Goal: Task Accomplishment & Management: Manage account settings

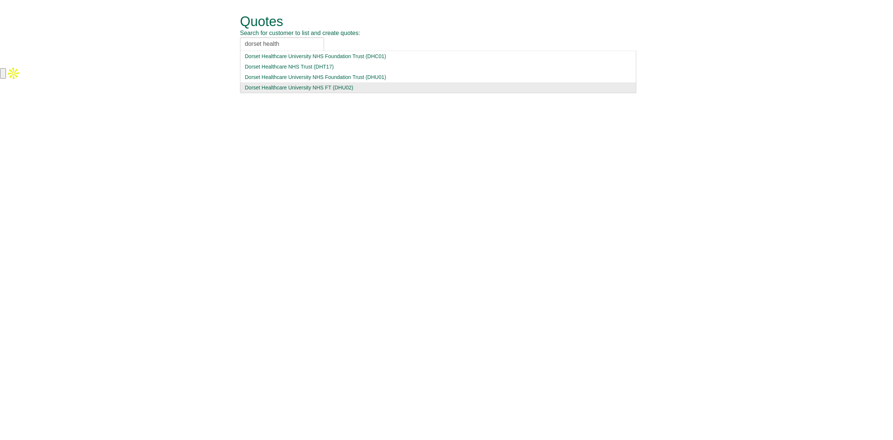
type input "dorset health"
click at [288, 88] on div "Dorset Healthcare University NHS FT (DHU02)" at bounding box center [438, 87] width 387 height 7
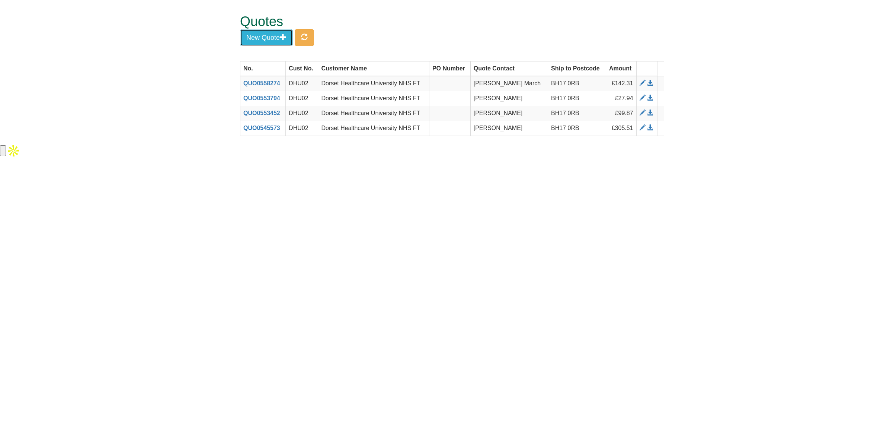
click at [274, 42] on button "New Quote" at bounding box center [266, 37] width 53 height 17
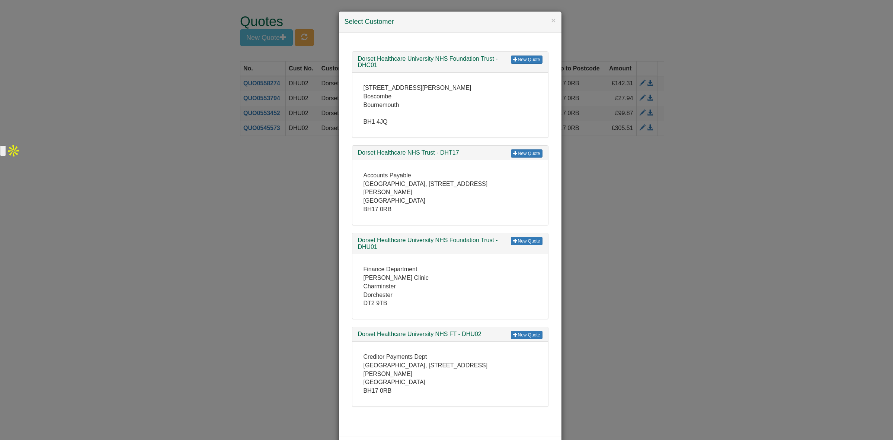
scroll to position [10, 0]
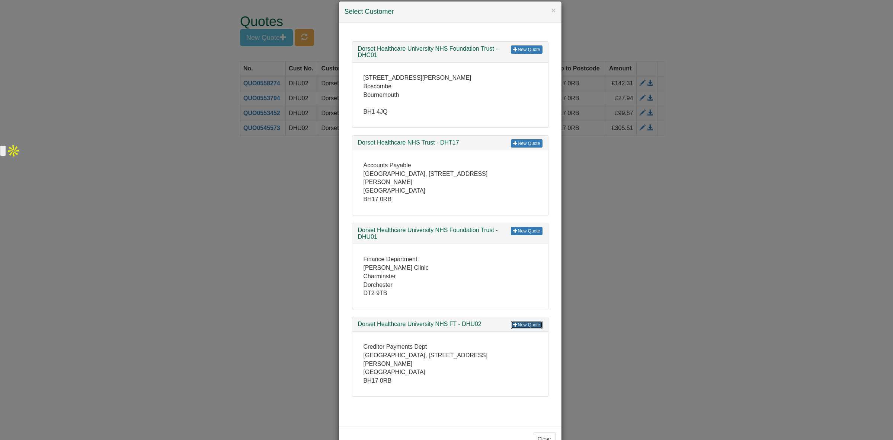
click at [520, 321] on link "New Quote" at bounding box center [526, 324] width 31 height 8
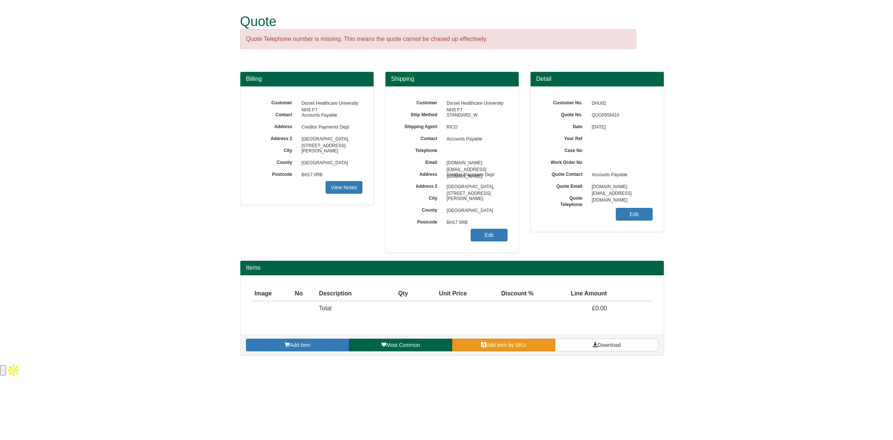
click at [476, 350] on link "Add item by SKU" at bounding box center [503, 344] width 103 height 13
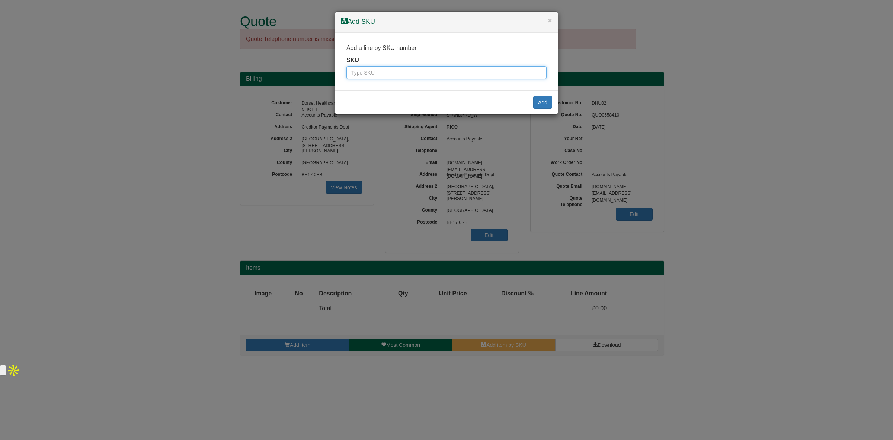
click at [398, 69] on input "text" at bounding box center [447, 72] width 200 height 13
paste input "9821302"
type input "9821302"
click at [533, 107] on button "Add" at bounding box center [542, 102] width 19 height 13
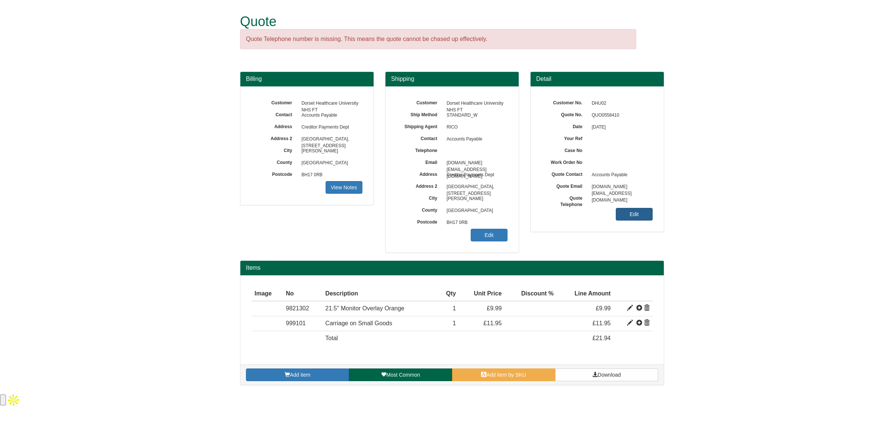
click at [626, 215] on link "Edit" at bounding box center [634, 214] width 37 height 13
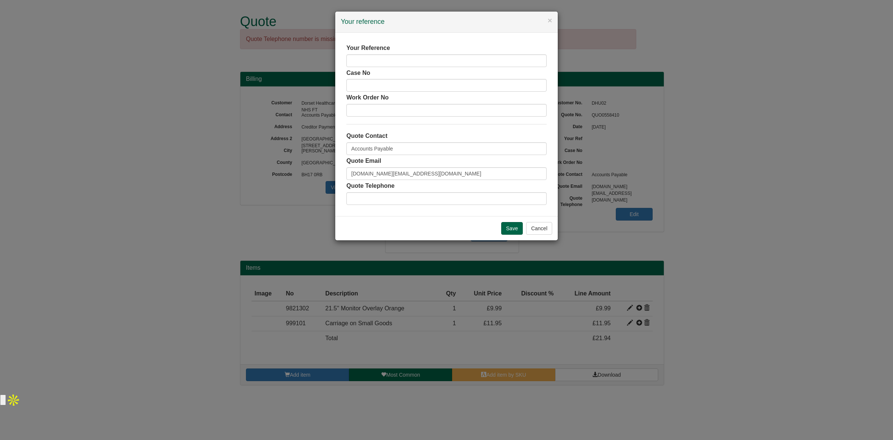
click at [373, 50] on label "Your Reference" at bounding box center [369, 48] width 44 height 9
click at [367, 58] on input "text" at bounding box center [447, 60] width 200 height 13
type input "Chloe Legg"
drag, startPoint x: 398, startPoint y: 144, endPoint x: 324, endPoint y: 159, distance: 75.1
click at [324, 159] on div "× Your reference Your Reference Chloe Legg Case No Work Order No Quote Contact …" at bounding box center [446, 220] width 893 height 440
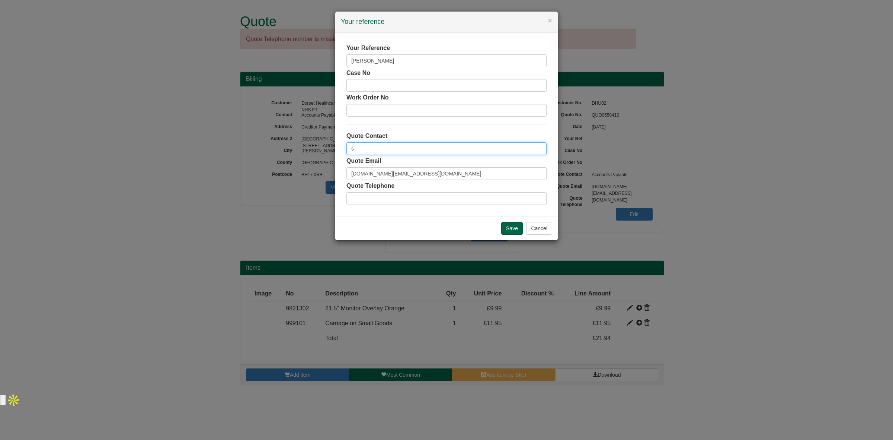
type input "Suzie Monk"
drag, startPoint x: 439, startPoint y: 175, endPoint x: 279, endPoint y: 175, distance: 160.1
click at [279, 175] on div "× Your reference Your Reference Chloe Legg Case No Work Order No Quote Contact …" at bounding box center [446, 220] width 893 height 440
click at [512, 226] on input "Save" at bounding box center [512, 228] width 22 height 13
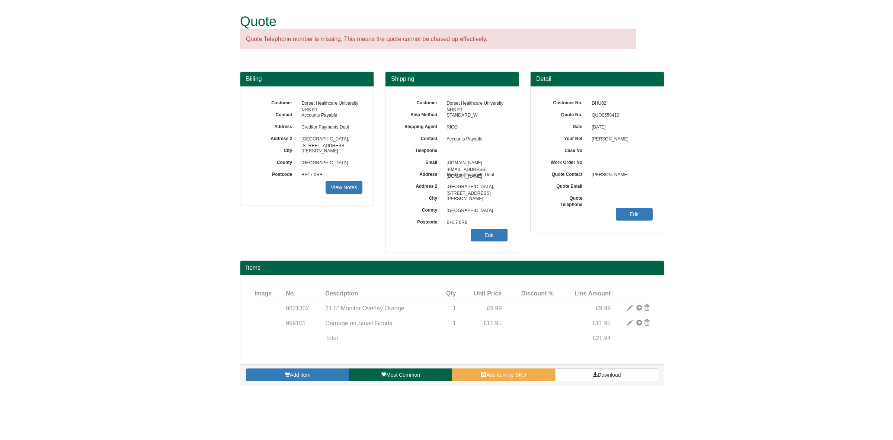
type input "GB"
click at [491, 238] on link "Edit" at bounding box center [489, 235] width 37 height 13
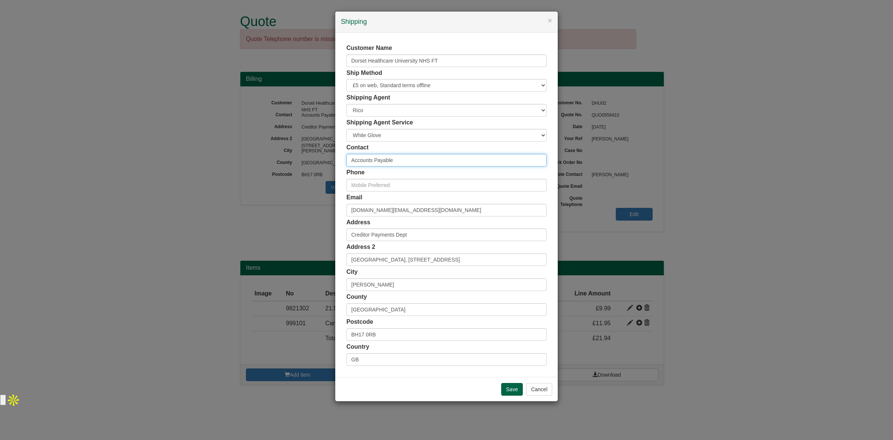
drag, startPoint x: 417, startPoint y: 157, endPoint x: 340, endPoint y: 148, distance: 78.0
click at [340, 148] on div "Customer Name Dorset Healthcare University NHS FT Ship Method Free of Charge £5…" at bounding box center [446, 205] width 223 height 344
type input "Chloe Legg"
drag, startPoint x: 437, startPoint y: 215, endPoint x: 341, endPoint y: 218, distance: 96.1
click at [341, 218] on div "Customer Name Dorset Healthcare University NHS FT Ship Method Free of Charge £5…" at bounding box center [446, 205] width 223 height 344
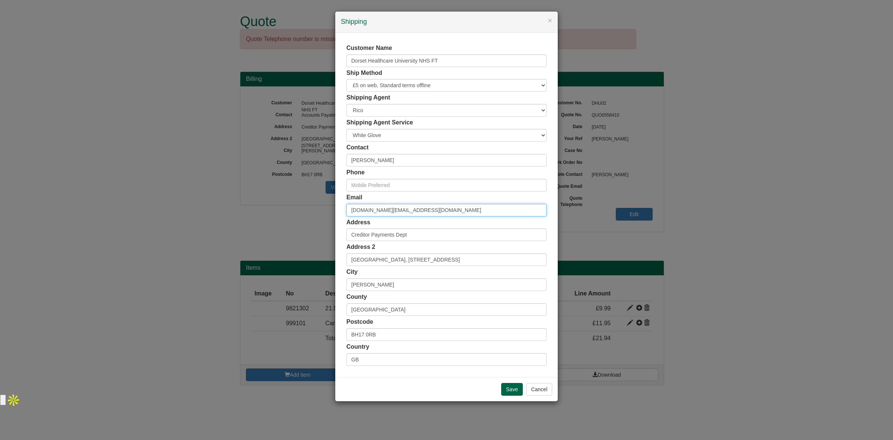
paste input "Chloe.legg1"
type input "Chloe.legg1@nhs.net"
click at [407, 189] on input "text" at bounding box center [447, 185] width 200 height 13
paste input "0300 019 6245"
type input "0300 019 6245"
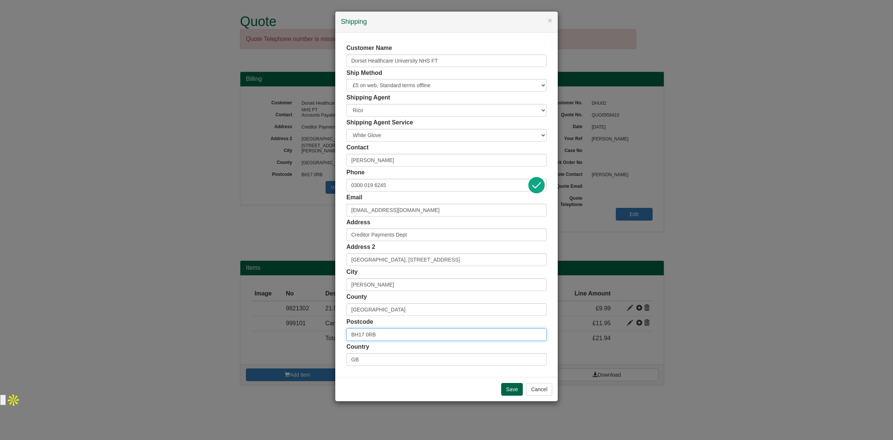
drag, startPoint x: 399, startPoint y: 330, endPoint x: 335, endPoint y: 331, distance: 64.0
click at [335, 331] on div "× Shipping Customer Name Dorset Healthcare University NHS FT Ship Method Free o…" at bounding box center [446, 206] width 223 height 390
paste input "7 7DW"
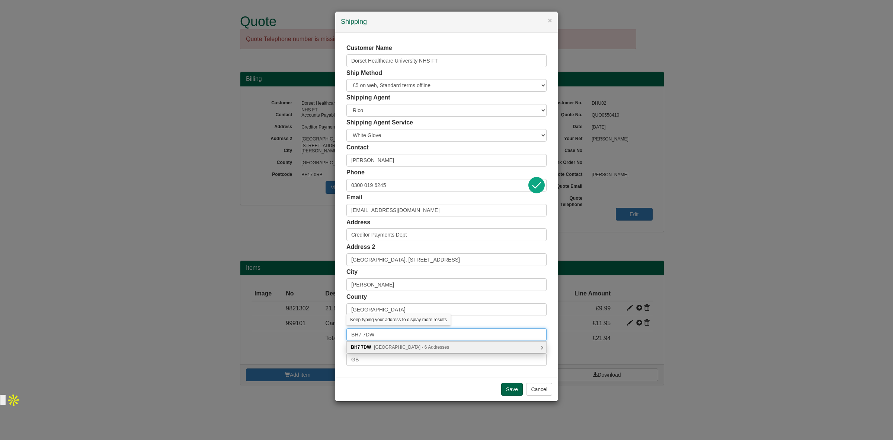
type input "BH7 7DW"
click at [384, 347] on span "Castle Lane East, Bournemouth - 6 Addresses" at bounding box center [411, 346] width 75 height 5
click at [412, 348] on div "Royal Bournemouth Hospital, Castle Lane East Bournemouth, BH7 7DW" at bounding box center [447, 346] width 200 height 11
type input "Royal Bournemouth Hospital"
type input "Castle Lane East"
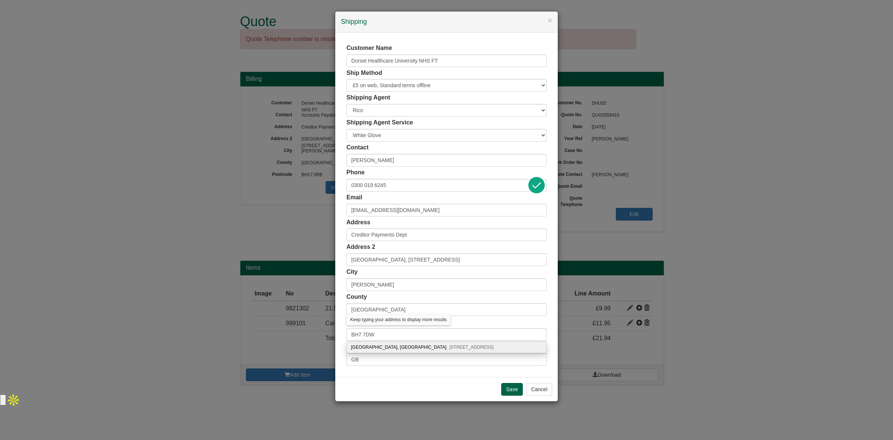
type input "Bournemouth"
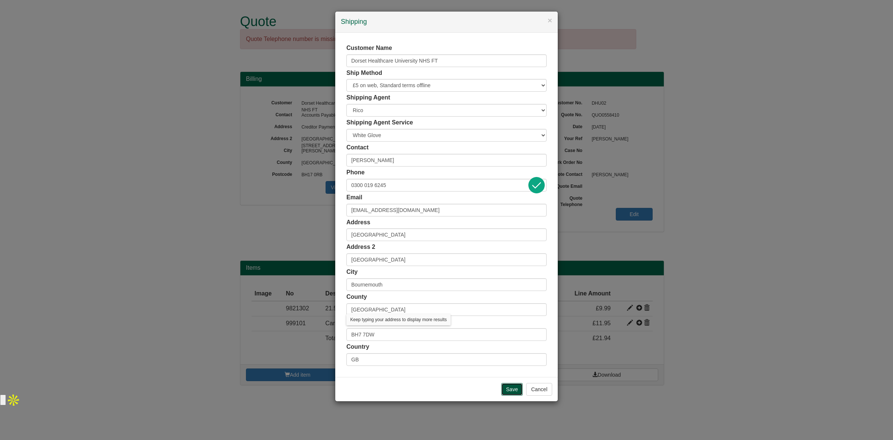
click at [507, 392] on input "Save" at bounding box center [512, 389] width 22 height 13
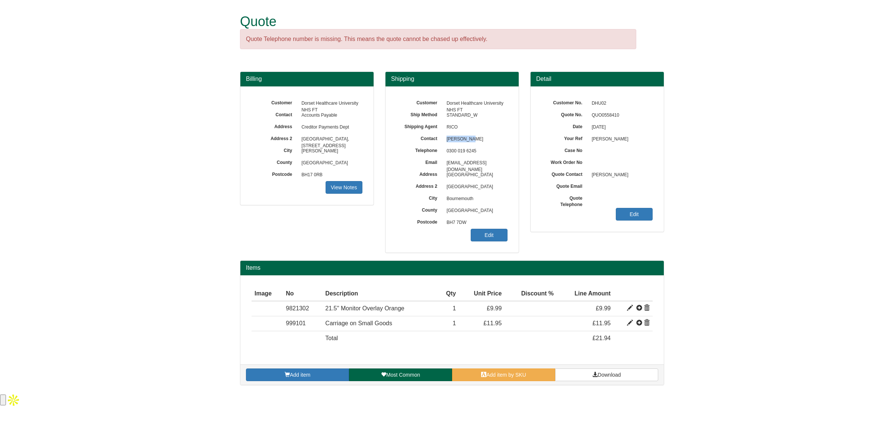
drag, startPoint x: 480, startPoint y: 141, endPoint x: 445, endPoint y: 142, distance: 35.4
click at [445, 142] on span "Chloe Legg" at bounding box center [475, 139] width 65 height 12
copy span "Chloe Legg"
click at [596, 381] on link "Download" at bounding box center [606, 374] width 103 height 13
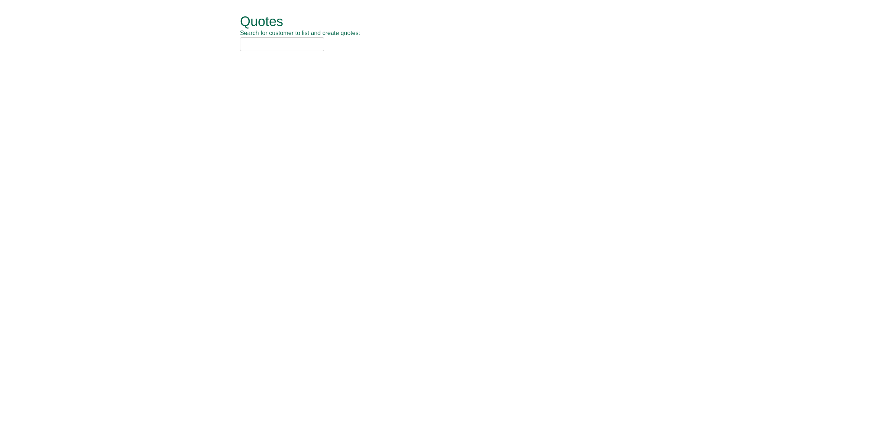
click at [276, 42] on input "text" at bounding box center [282, 44] width 84 height 14
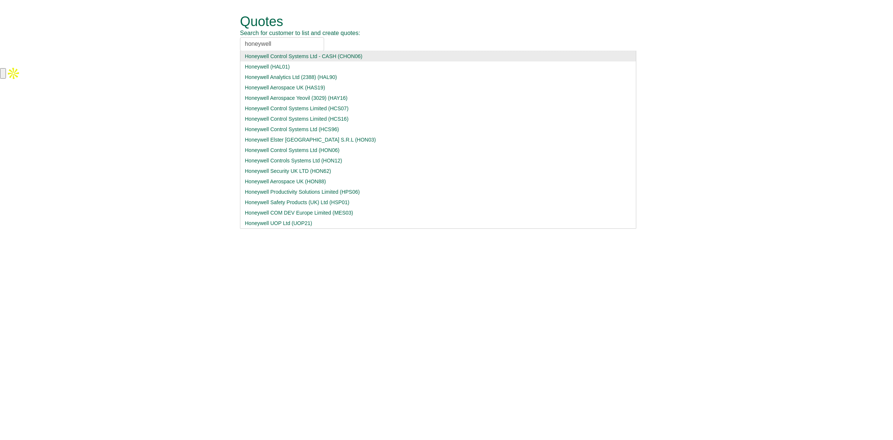
drag, startPoint x: 276, startPoint y: 45, endPoint x: 212, endPoint y: 47, distance: 64.1
click at [212, 47] on form "Quotes Search for customer to list and create quotes: honeywell Honeywell Contr…" at bounding box center [446, 33] width 893 height 66
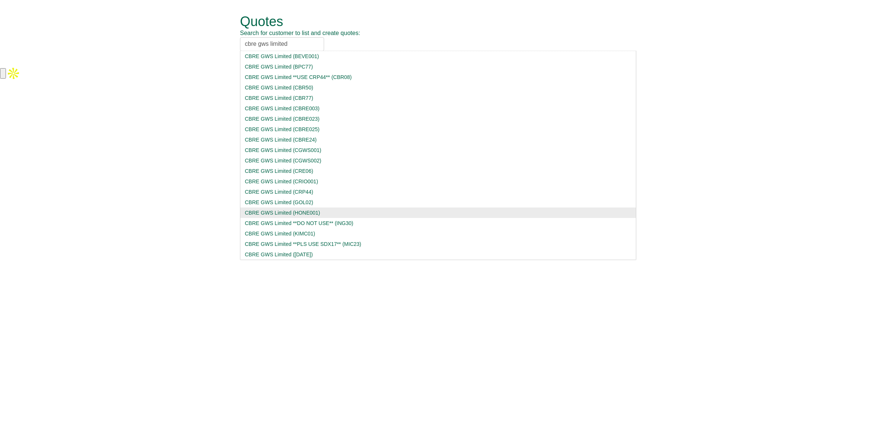
type input "cbre gws limited"
click at [299, 215] on div "CBRE GWS Limited (HONE001)" at bounding box center [438, 212] width 387 height 7
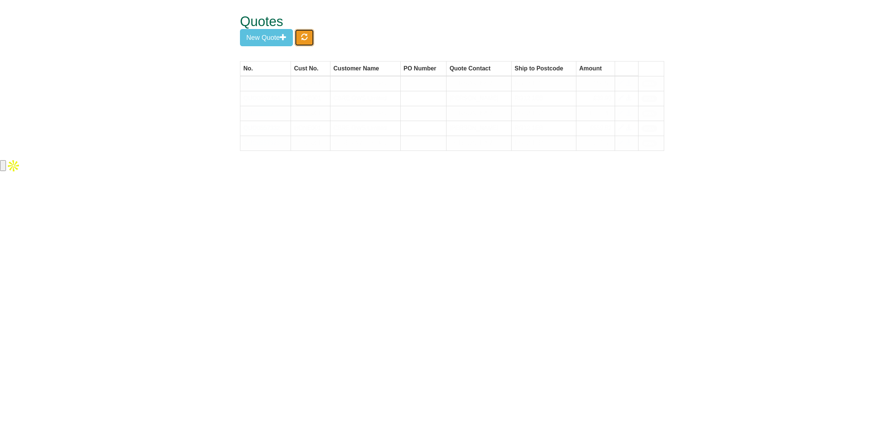
click at [308, 38] on span "button" at bounding box center [304, 37] width 7 height 7
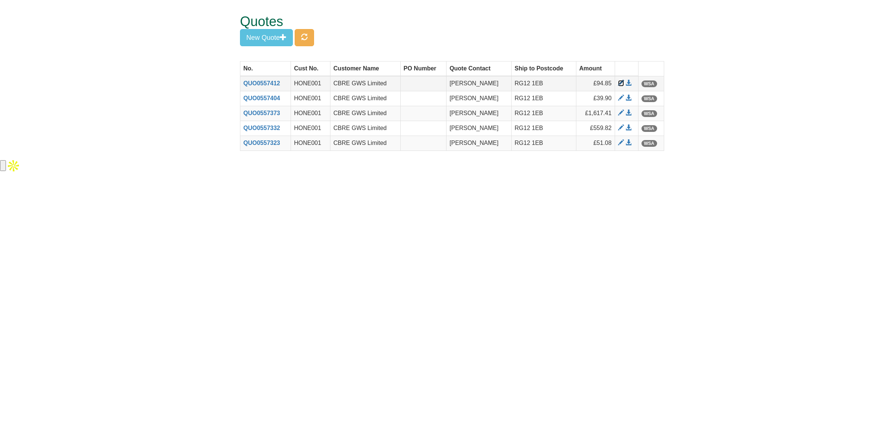
click at [620, 83] on span at bounding box center [621, 83] width 6 height 6
click at [308, 38] on span "button" at bounding box center [304, 37] width 7 height 7
click at [618, 86] on span at bounding box center [621, 83] width 6 height 6
drag, startPoint x: 324, startPoint y: 146, endPoint x: 295, endPoint y: 143, distance: 29.2
click at [295, 143] on td "HONE001" at bounding box center [310, 142] width 39 height 15
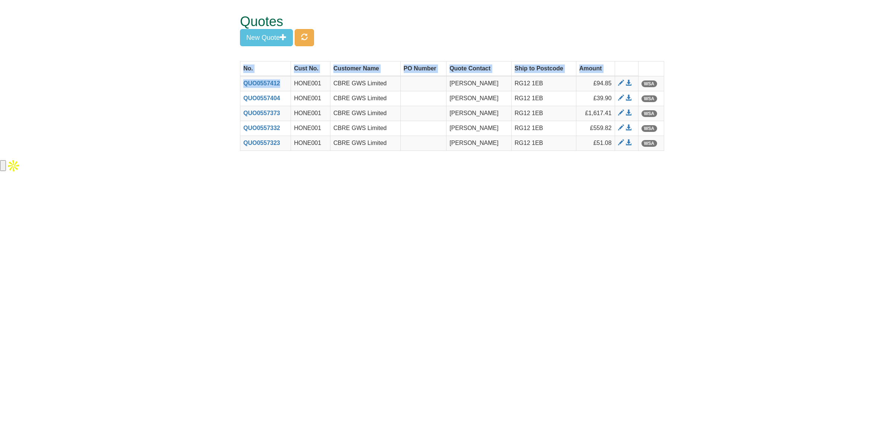
drag, startPoint x: 285, startPoint y: 84, endPoint x: 239, endPoint y: 83, distance: 45.4
click at [239, 83] on div "No. Cust No. Customer Name PO Number Quote Contact Ship to Postcode Amount QUO0…" at bounding box center [453, 109] width 436 height 97
click at [244, 173] on html "Quotes Search for customer to list and create quotes: CBRE GWS Limited CBRE GWS…" at bounding box center [446, 86] width 893 height 173
drag, startPoint x: 283, startPoint y: 79, endPoint x: 243, endPoint y: 84, distance: 40.6
click at [243, 84] on th "QUO0557412" at bounding box center [265, 83] width 51 height 15
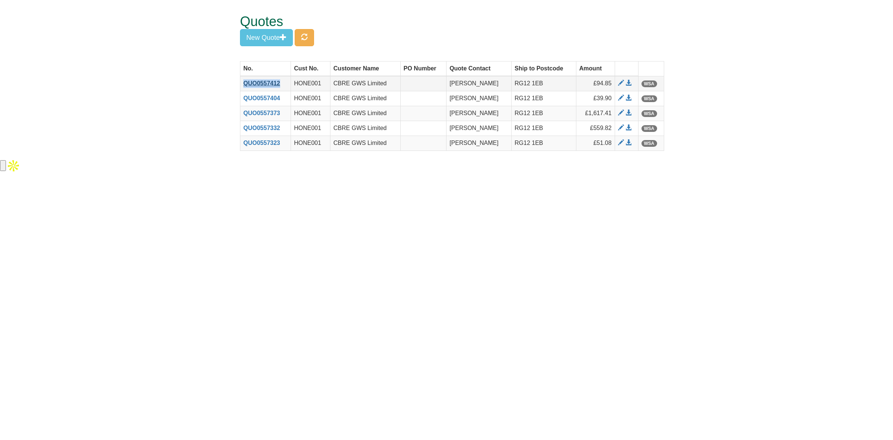
copy link "QUO0557412"
click at [827, 121] on form "Quotes Search for customer to list and create quotes: CBRE GWS Limited CBRE GWS…" at bounding box center [446, 79] width 893 height 158
drag, startPoint x: 286, startPoint y: 99, endPoint x: 240, endPoint y: 101, distance: 45.8
click at [240, 101] on th "QUO0557404" at bounding box center [265, 98] width 51 height 15
copy link "QUO0557404"
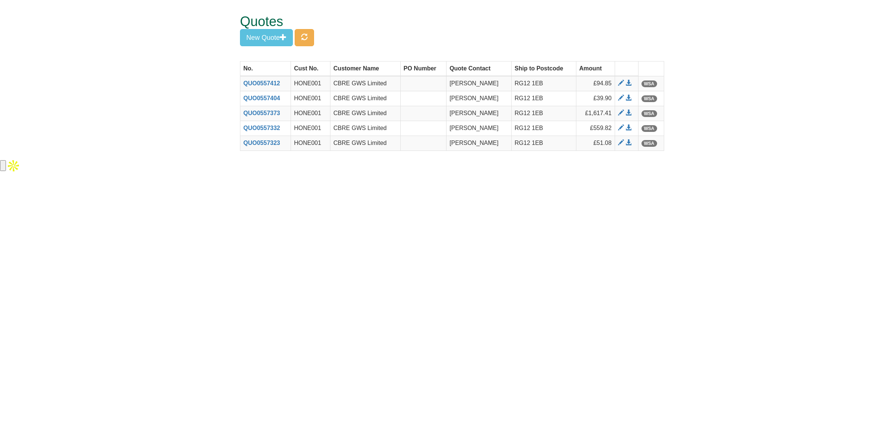
click at [827, 138] on form "Quotes Search for customer to list and create quotes: CBRE GWS Limited CBRE GWS…" at bounding box center [446, 79] width 893 height 158
drag, startPoint x: 284, startPoint y: 117, endPoint x: 241, endPoint y: 115, distance: 43.2
click at [241, 115] on th "QUO0557373" at bounding box center [265, 113] width 51 height 15
copy link "QUO0557373"
click at [821, 170] on html "Quotes Search for customer to list and create quotes: CBRE GWS Limited CBRE GWS…" at bounding box center [446, 86] width 893 height 173
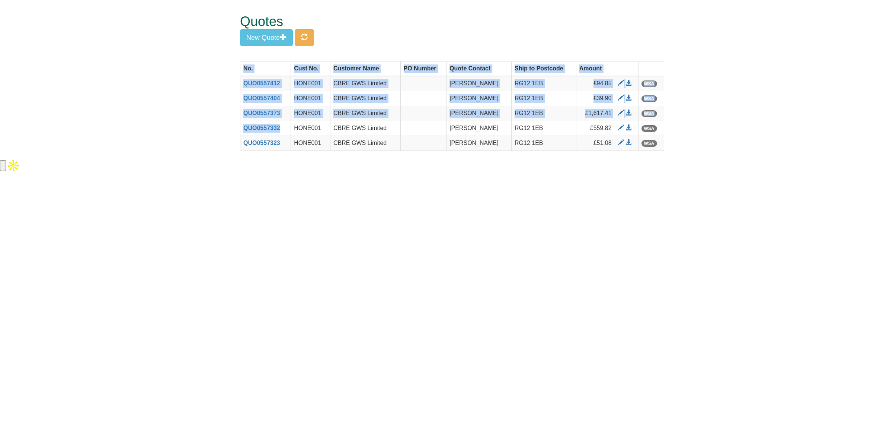
drag, startPoint x: 287, startPoint y: 129, endPoint x: 233, endPoint y: 129, distance: 53.2
click at [233, 129] on div "Quotes Search for customer to list and create quotes: CBRE GWS Limited CBRE GWS…" at bounding box center [447, 79] width 436 height 158
click at [207, 149] on form "Quotes Search for customer to list and create quotes: CBRE GWS Limited CBRE GWS…" at bounding box center [446, 79] width 893 height 158
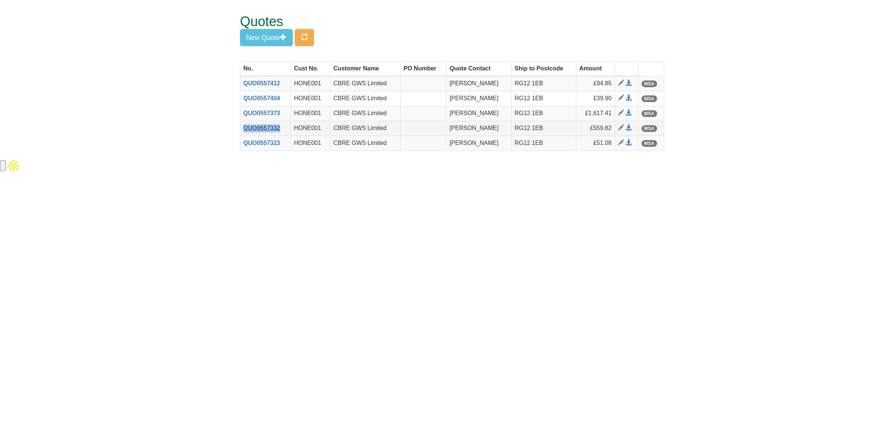
drag, startPoint x: 285, startPoint y: 125, endPoint x: 244, endPoint y: 129, distance: 40.7
click at [244, 129] on th "QUO0557332" at bounding box center [265, 128] width 51 height 15
copy link "QUO0557332"
click at [833, 173] on html "Quotes Search for customer to list and create quotes: CBRE GWS Limited CBRE GWS…" at bounding box center [446, 86] width 893 height 173
drag, startPoint x: 284, startPoint y: 140, endPoint x: 244, endPoint y: 142, distance: 39.9
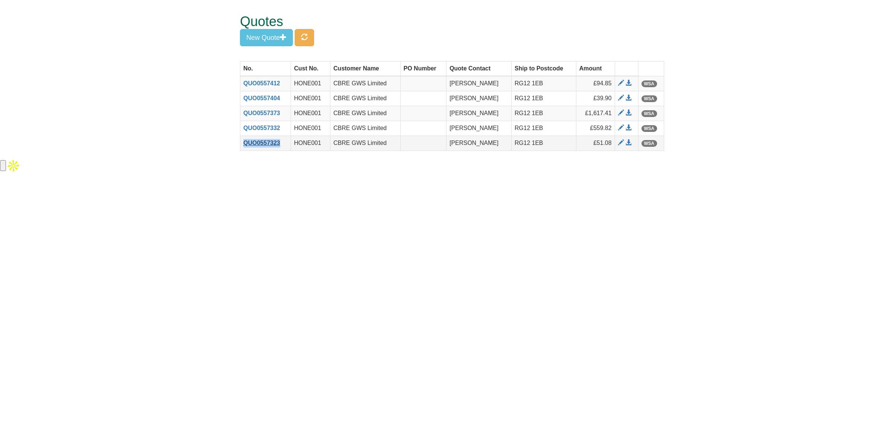
click at [244, 142] on th "QUO0557323" at bounding box center [265, 142] width 51 height 15
copy link "QUO0557323"
click at [829, 173] on html "Quotes Search for customer to list and create quotes: CBRE GWS Limited CBRE GWS…" at bounding box center [446, 86] width 893 height 173
click at [307, 40] on span "button" at bounding box center [304, 37] width 7 height 7
click at [619, 83] on span at bounding box center [621, 83] width 6 height 6
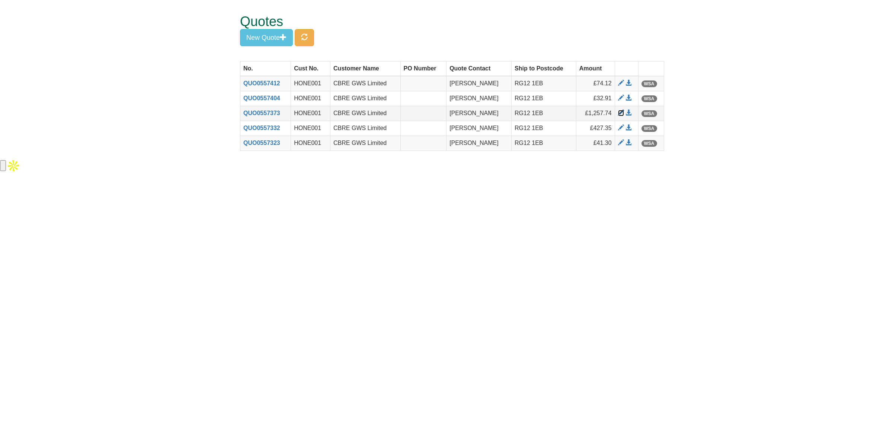
click at [620, 115] on span at bounding box center [621, 113] width 6 height 6
click at [619, 129] on span at bounding box center [621, 128] width 6 height 6
click at [628, 84] on span at bounding box center [629, 83] width 6 height 6
click at [630, 98] on span at bounding box center [629, 98] width 6 height 6
click at [628, 112] on span at bounding box center [629, 113] width 6 height 6
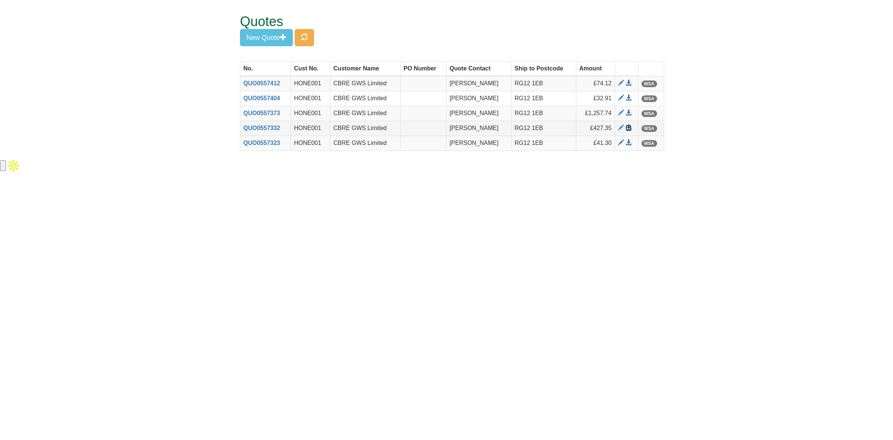
click at [626, 126] on span at bounding box center [629, 128] width 6 height 6
click at [627, 143] on span at bounding box center [629, 143] width 6 height 6
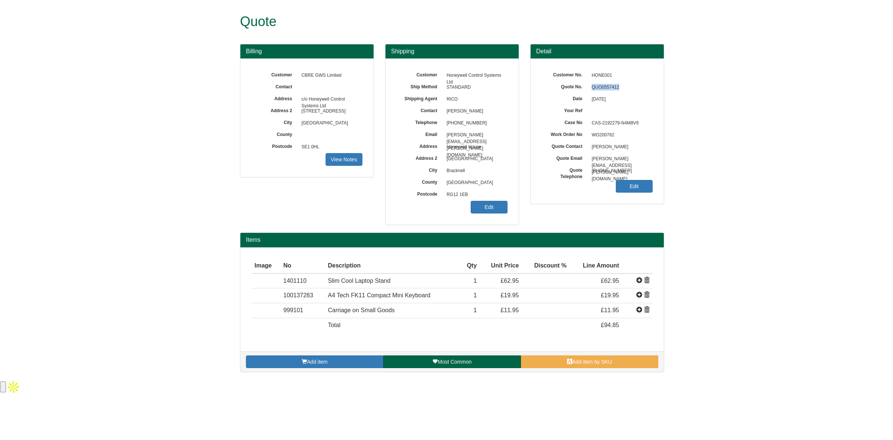
drag, startPoint x: 623, startPoint y: 88, endPoint x: 592, endPoint y: 86, distance: 31.3
click at [592, 86] on span "QUO0557412" at bounding box center [620, 88] width 65 height 12
copy span "QUO0557412"
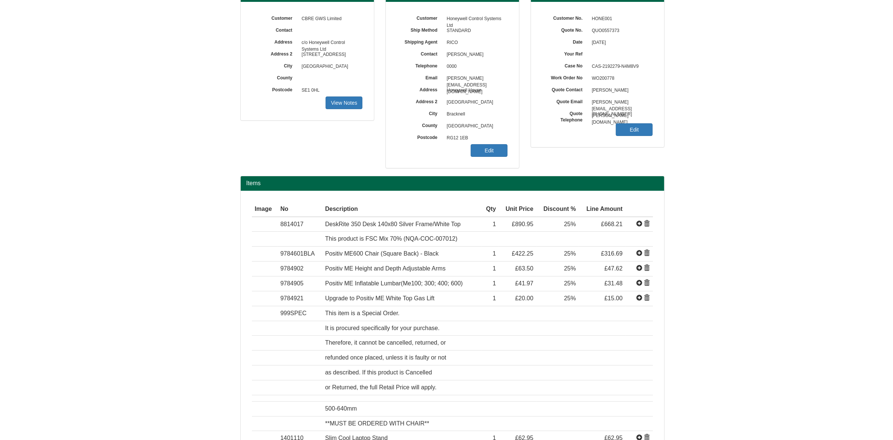
scroll to position [57, 0]
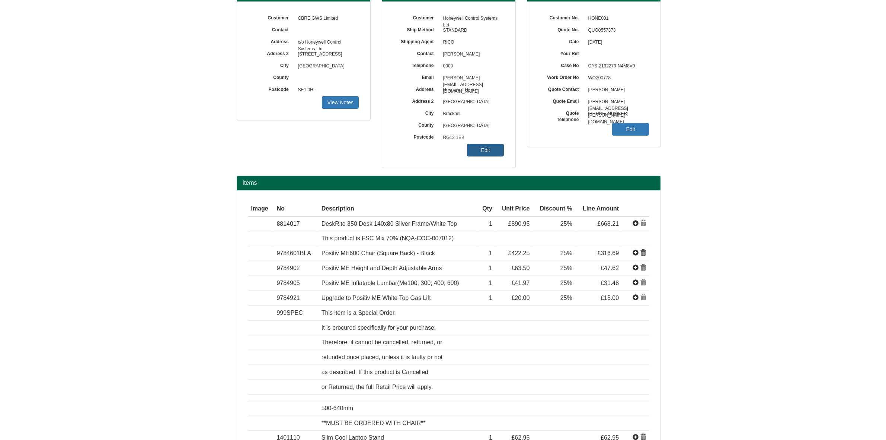
click at [487, 149] on link "Edit" at bounding box center [485, 150] width 37 height 13
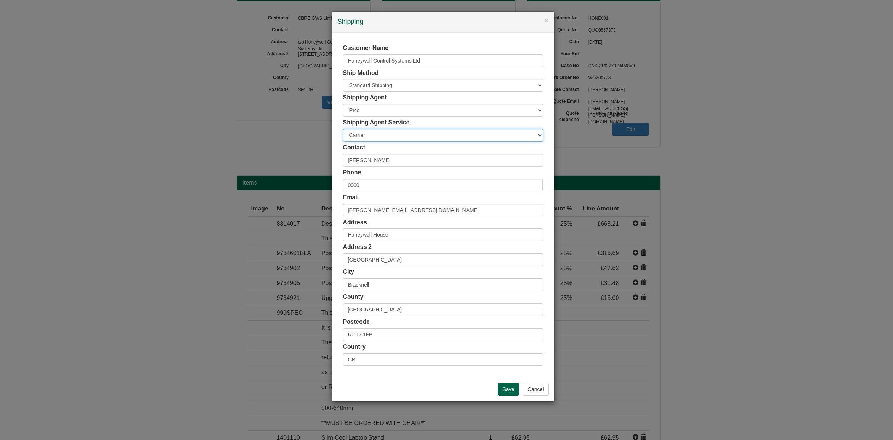
click at [404, 136] on select "Carrier White Glove" at bounding box center [443, 135] width 200 height 13
select select "TS-DELASS"
click at [343, 129] on select "Carrier White Glove" at bounding box center [443, 135] width 200 height 13
click at [501, 387] on input "Save" at bounding box center [509, 389] width 22 height 13
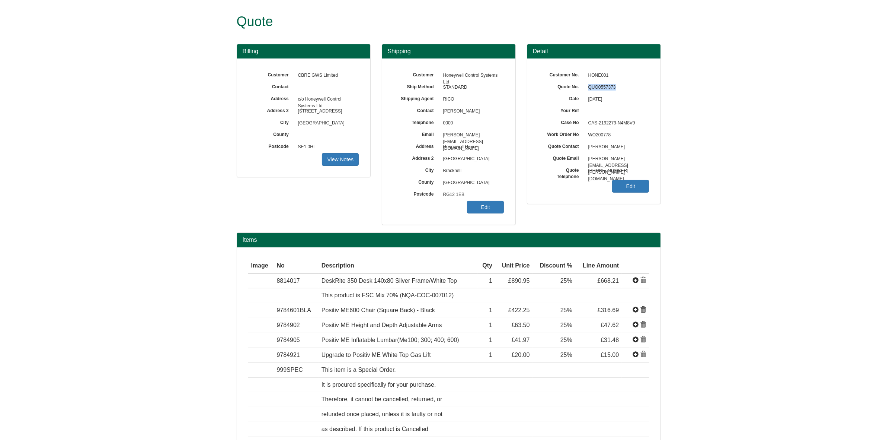
drag, startPoint x: 618, startPoint y: 86, endPoint x: 586, endPoint y: 87, distance: 32.1
click at [586, 87] on span "QUO0557373" at bounding box center [617, 88] width 65 height 12
copy span "QUO0557373"
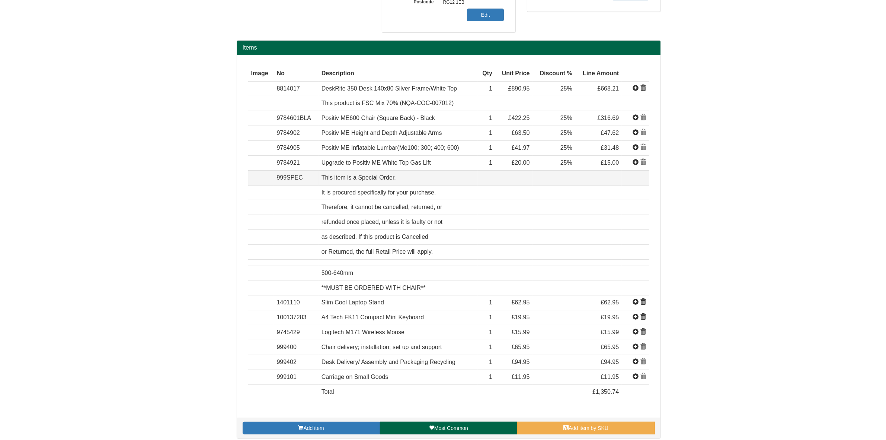
scroll to position [192, 0]
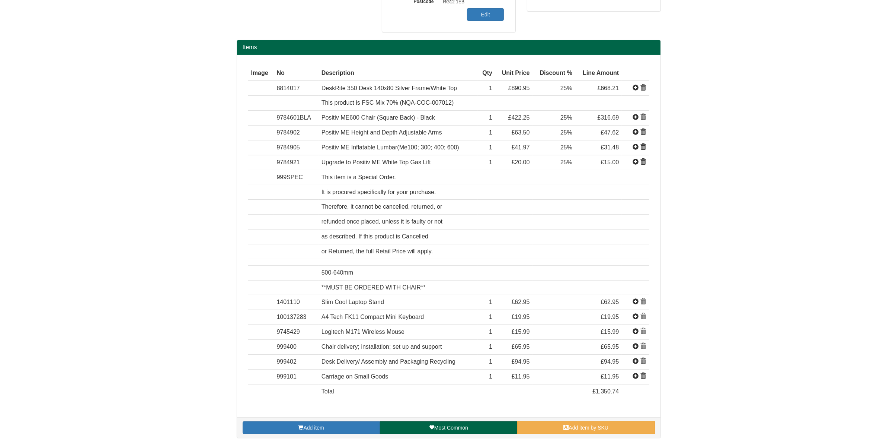
click at [834, 183] on form "Quote Billing Customer CBRE GWS Limited Contact Address c/o Honeywell Control S…" at bounding box center [443, 127] width 886 height 638
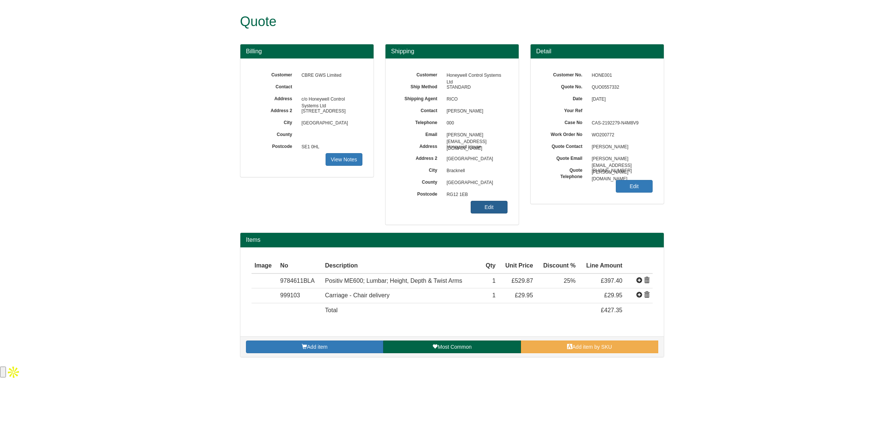
click at [499, 201] on link "Edit" at bounding box center [489, 207] width 37 height 13
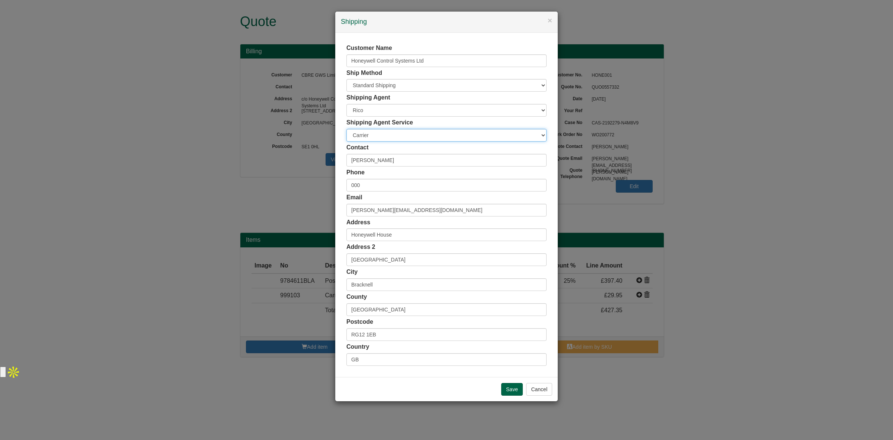
click at [408, 132] on select "Carrier White Glove" at bounding box center [447, 135] width 200 height 13
select select "TS-DELASS"
click at [347, 129] on select "Carrier White Glove" at bounding box center [447, 135] width 200 height 13
click at [505, 386] on input "Save" at bounding box center [512, 389] width 22 height 13
